Goal: Register for event/course

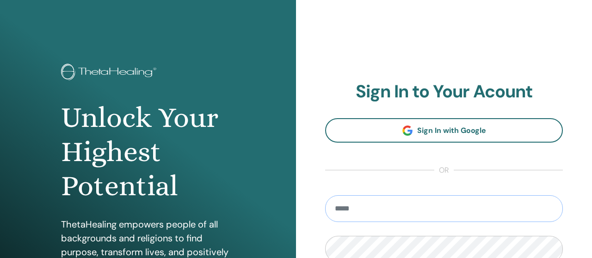
click at [417, 209] on input "email" at bounding box center [444, 209] width 238 height 27
type input "**********"
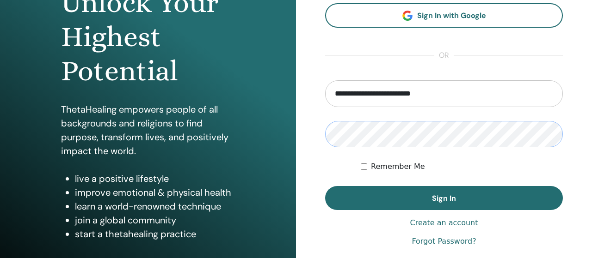
scroll to position [137, 0]
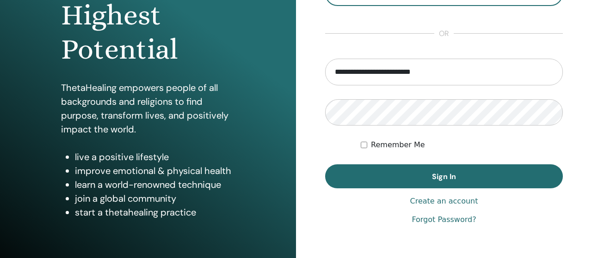
click at [457, 221] on link "Forgot Password?" at bounding box center [443, 220] width 64 height 11
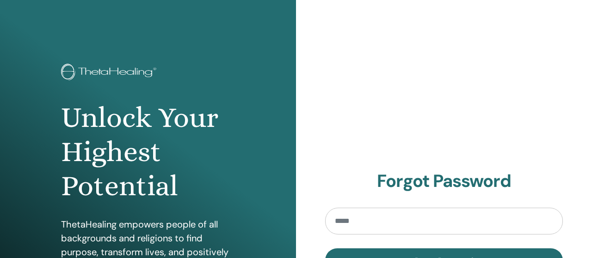
click at [421, 218] on input "email" at bounding box center [444, 221] width 238 height 27
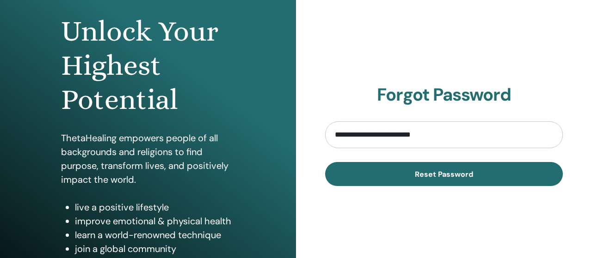
scroll to position [110, 0]
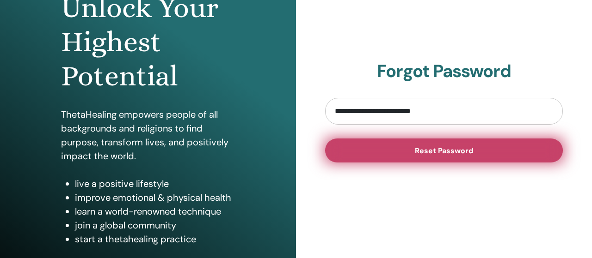
type input "**********"
click at [456, 146] on button "Reset Password" at bounding box center [444, 151] width 238 height 24
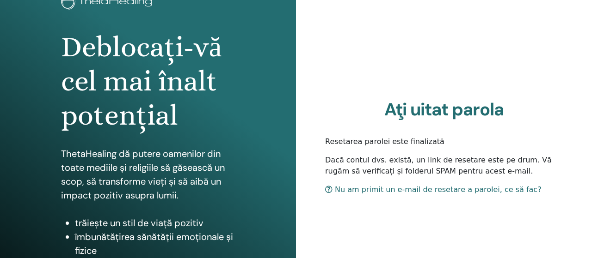
scroll to position [79, 0]
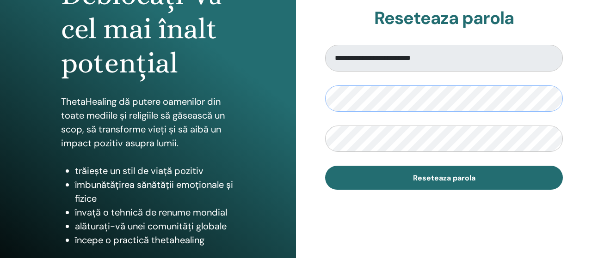
scroll to position [128, 0]
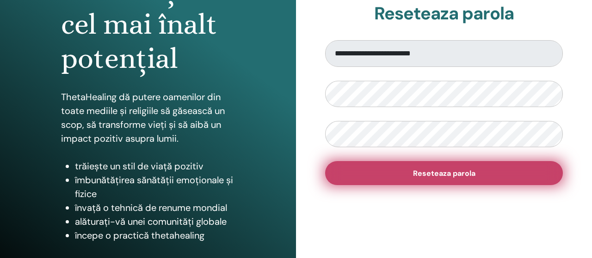
click at [490, 179] on button "Reseteaza parola" at bounding box center [444, 173] width 238 height 24
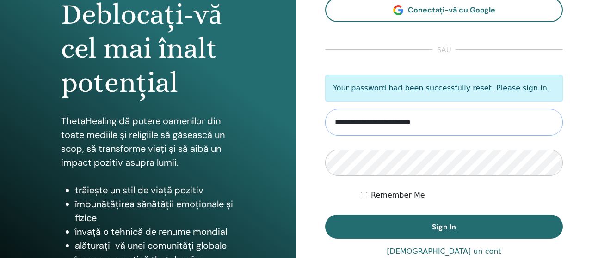
scroll to position [106, 0]
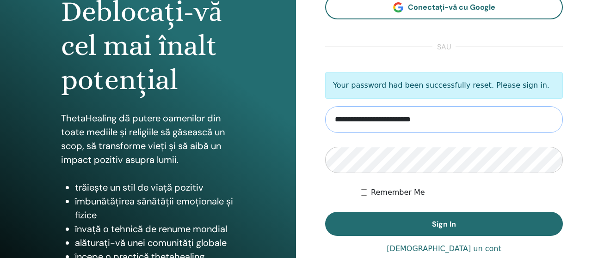
type input "**********"
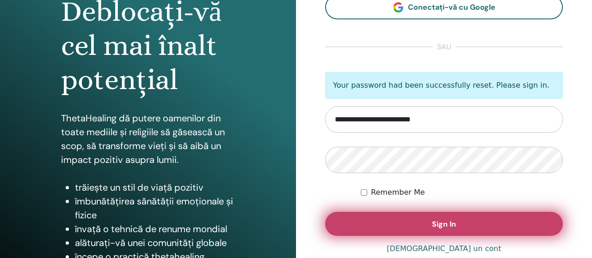
click at [430, 221] on button "Sign In" at bounding box center [444, 224] width 238 height 24
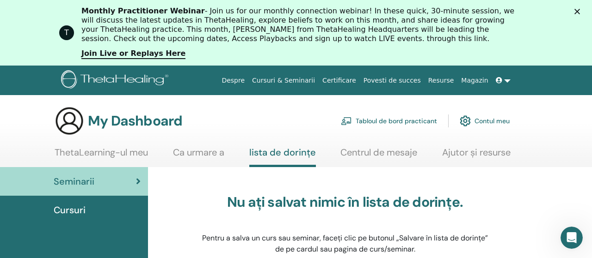
scroll to position [30, 0]
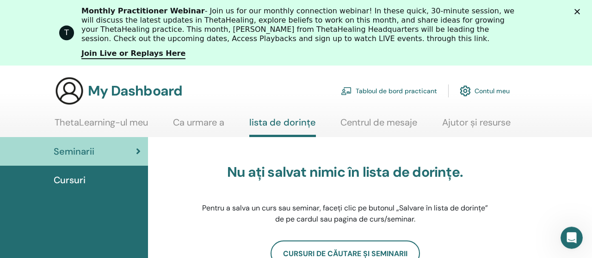
click at [577, 11] on icon "Close" at bounding box center [577, 12] width 6 height 6
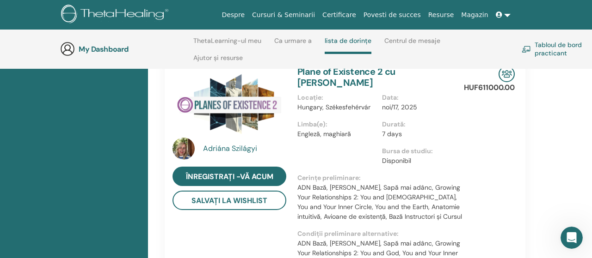
scroll to position [646, 0]
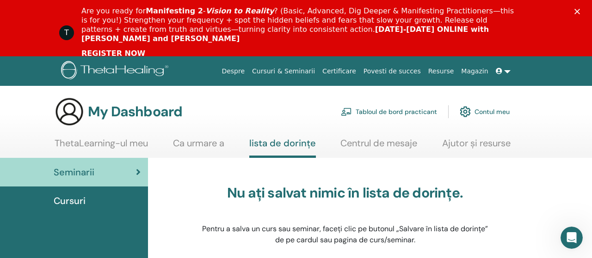
click at [117, 49] on link "REGISTER NOW" at bounding box center [113, 54] width 64 height 10
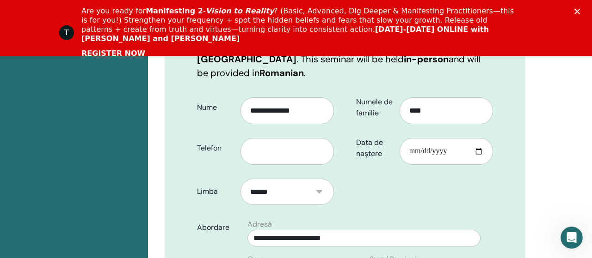
scroll to position [248, 0]
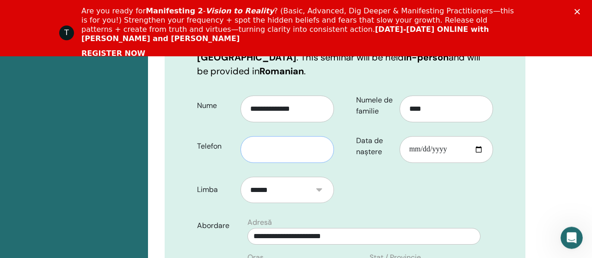
click at [287, 141] on input "text" at bounding box center [286, 149] width 93 height 27
type input "**********"
click at [417, 136] on input "Data de naștere" at bounding box center [445, 149] width 93 height 27
type input "**********"
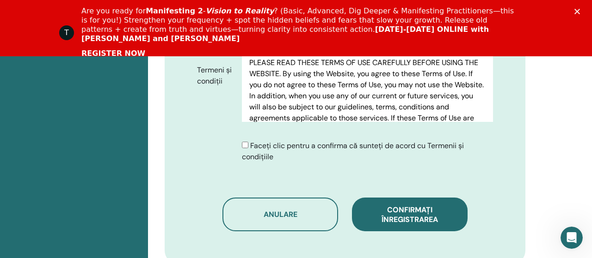
scroll to position [591, 0]
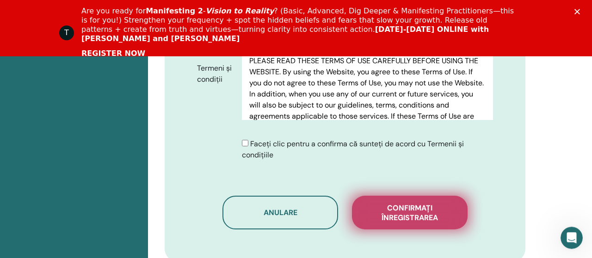
click at [407, 203] on span "Confirmați înregistrarea" at bounding box center [409, 212] width 92 height 19
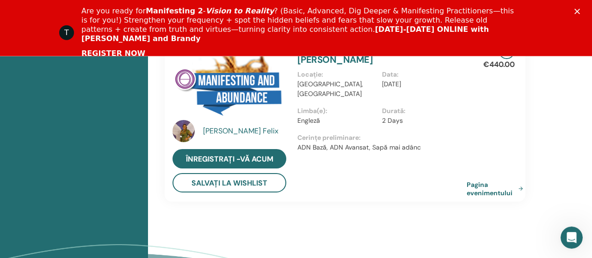
scroll to position [1022, 0]
